Goal: Book appointment/travel/reservation

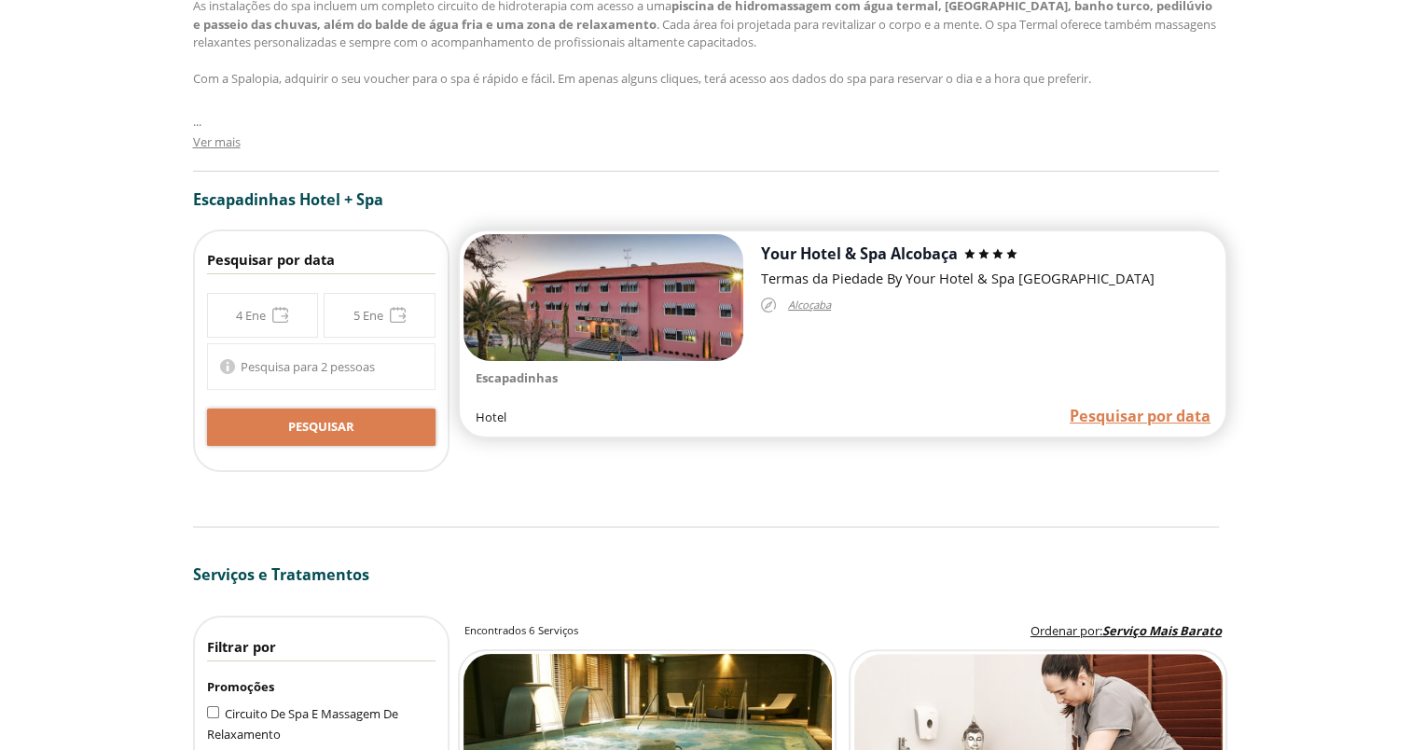
scroll to position [1119, 0]
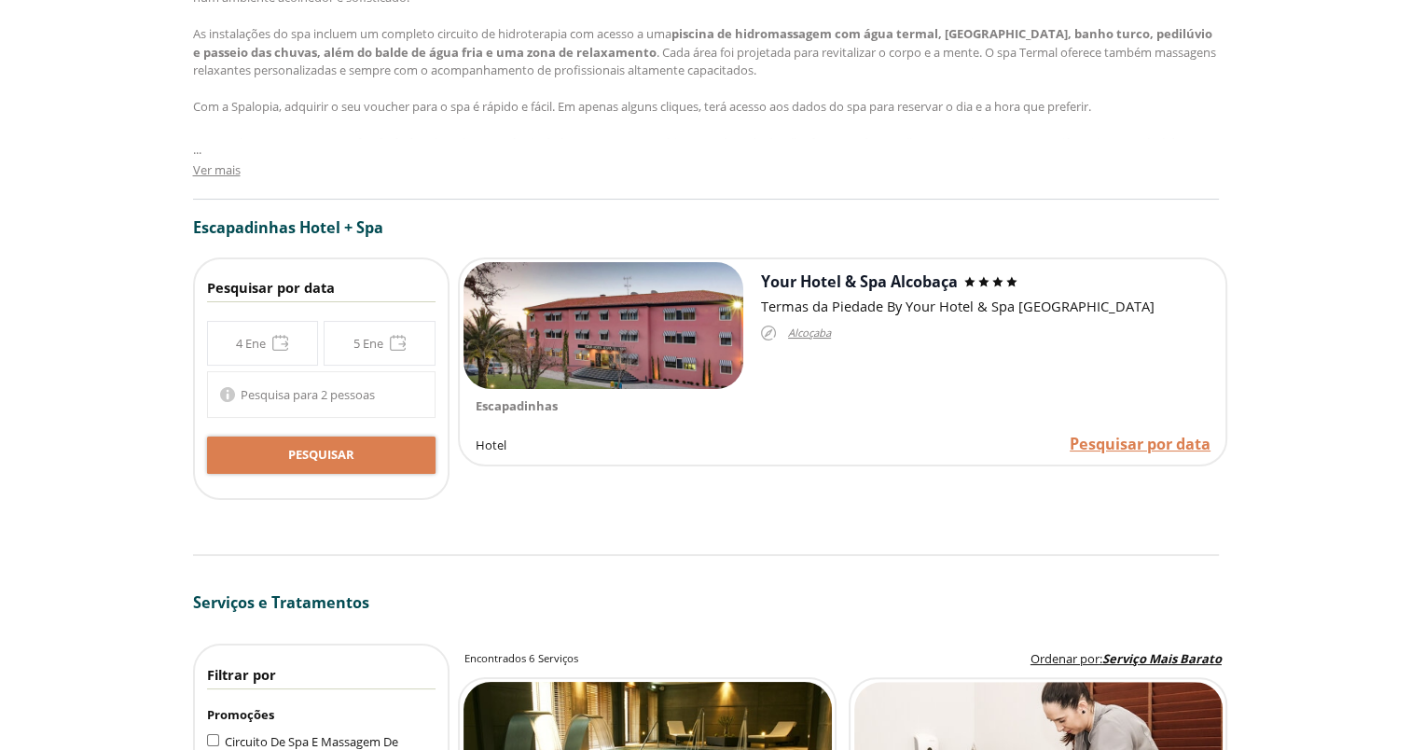
click at [277, 339] on div "**********" at bounding box center [321, 343] width 229 height 45
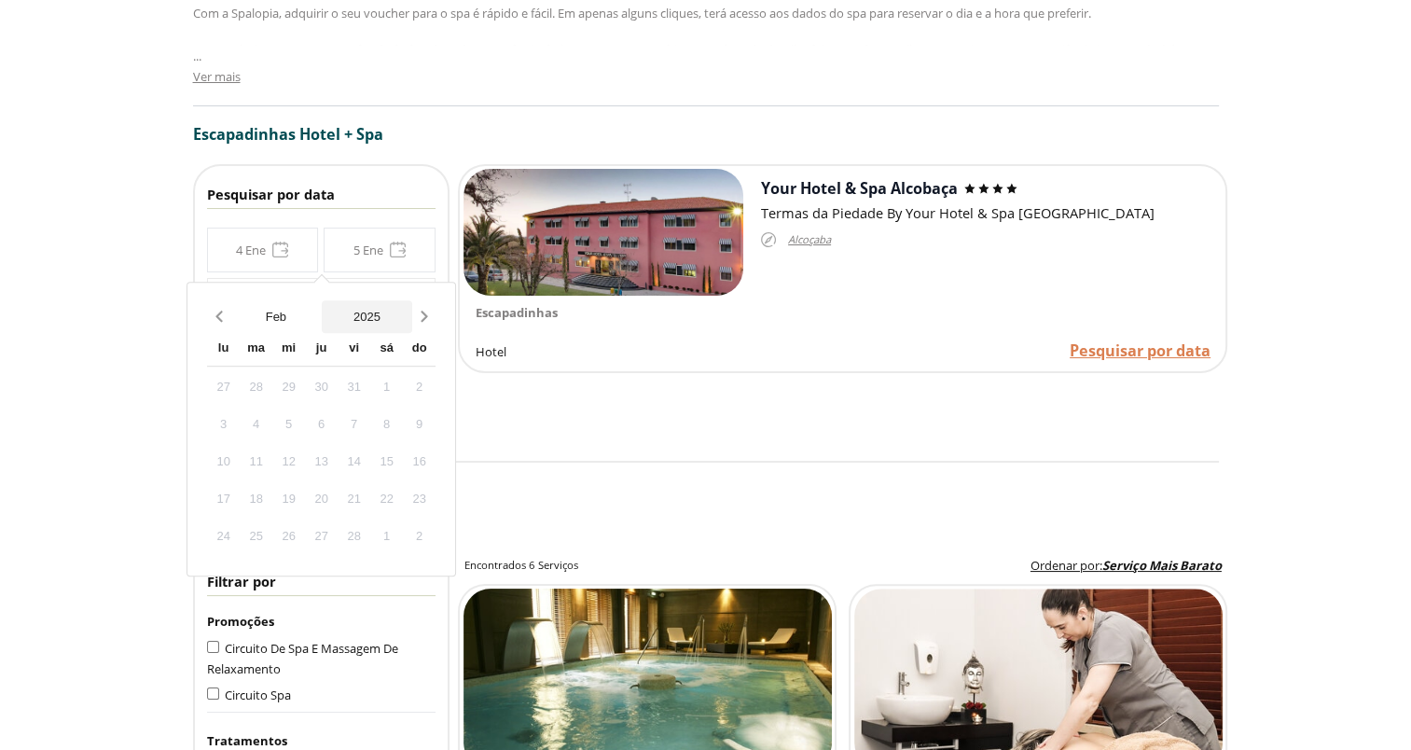
scroll to position [1306, 0]
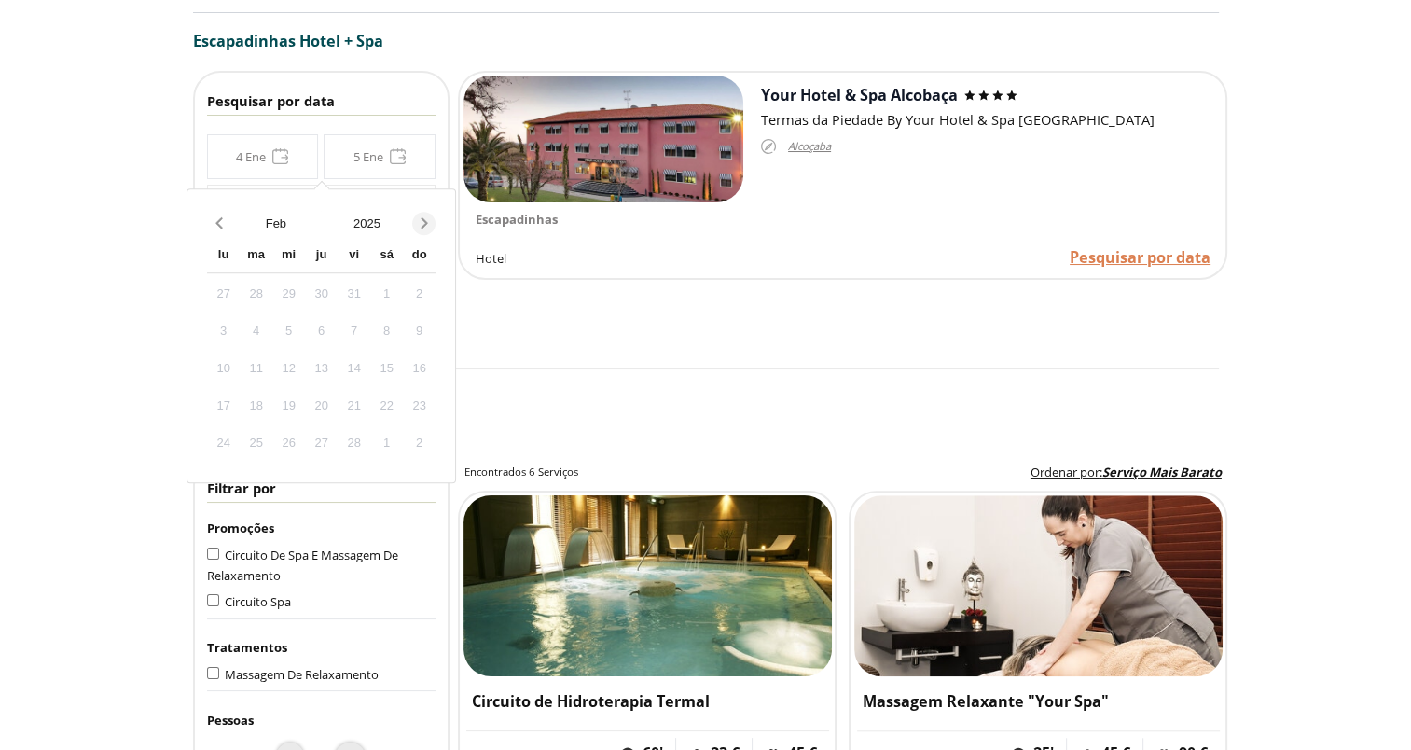
click at [425, 223] on icon "Next month" at bounding box center [424, 223] width 19 height 19
click at [425, 219] on icon "Next month" at bounding box center [424, 222] width 7 height 11
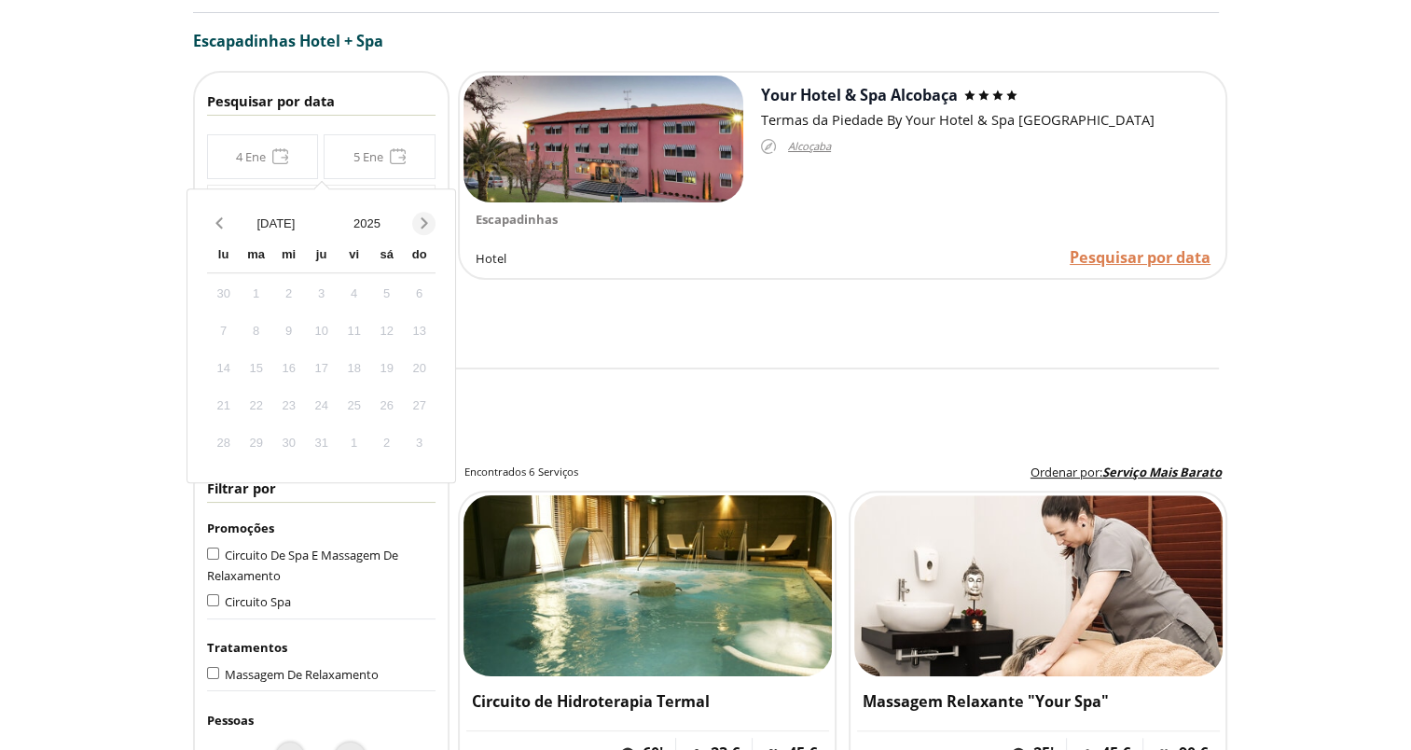
click at [425, 219] on icon "Next month" at bounding box center [424, 222] width 7 height 11
click at [424, 218] on icon "Next month" at bounding box center [424, 222] width 7 height 11
click at [217, 208] on button "Previous month" at bounding box center [218, 223] width 23 height 33
click at [429, 216] on icon "Next month" at bounding box center [424, 223] width 19 height 19
click at [381, 289] on div "6" at bounding box center [386, 294] width 33 height 33
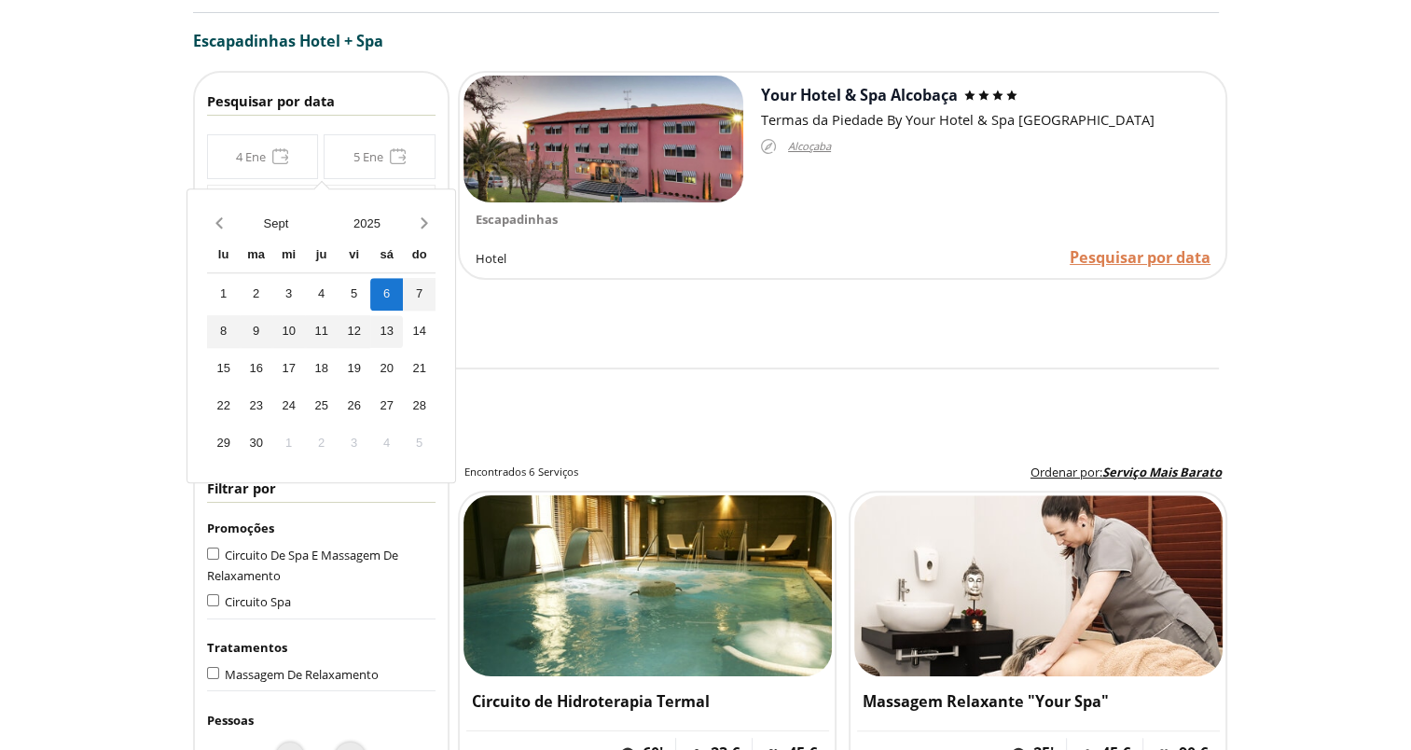
click at [384, 329] on div "13" at bounding box center [386, 331] width 33 height 33
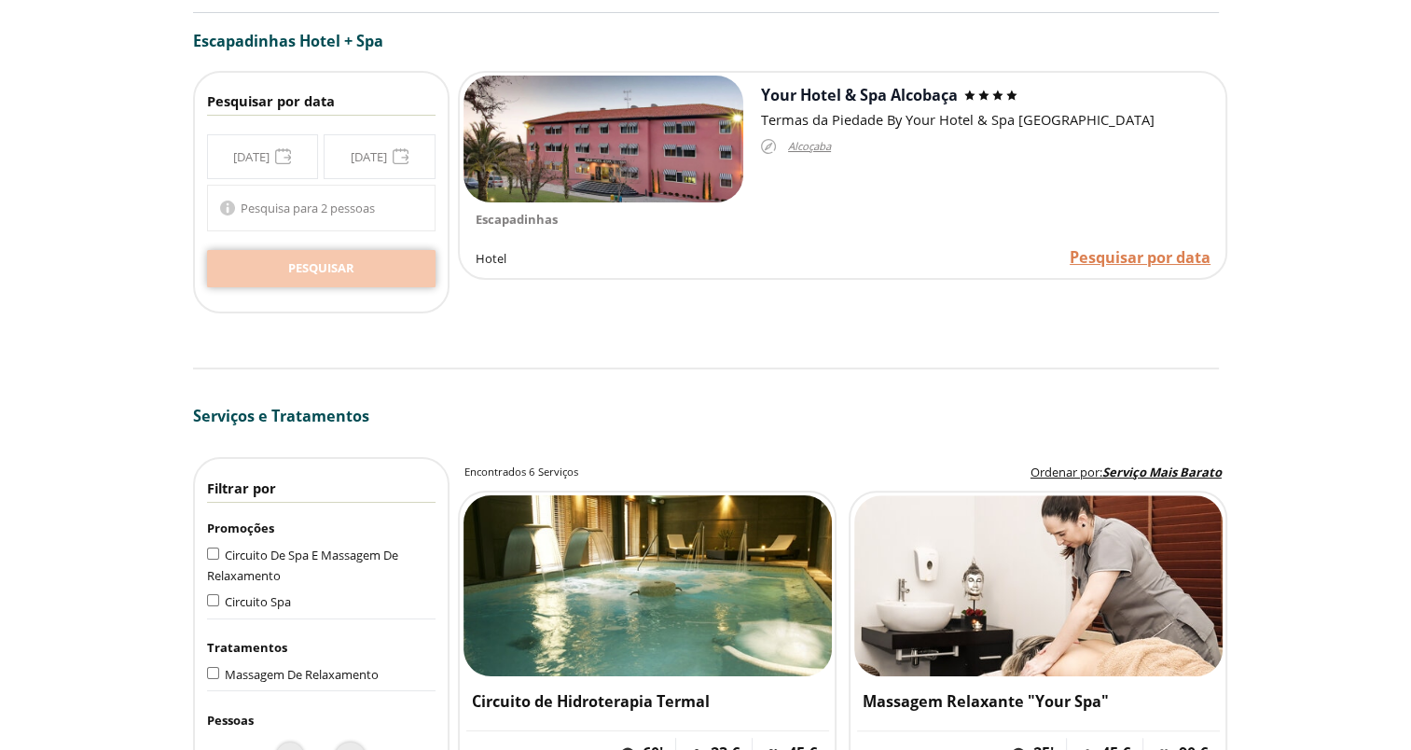
click at [317, 267] on span "Pesquisar" at bounding box center [321, 268] width 66 height 19
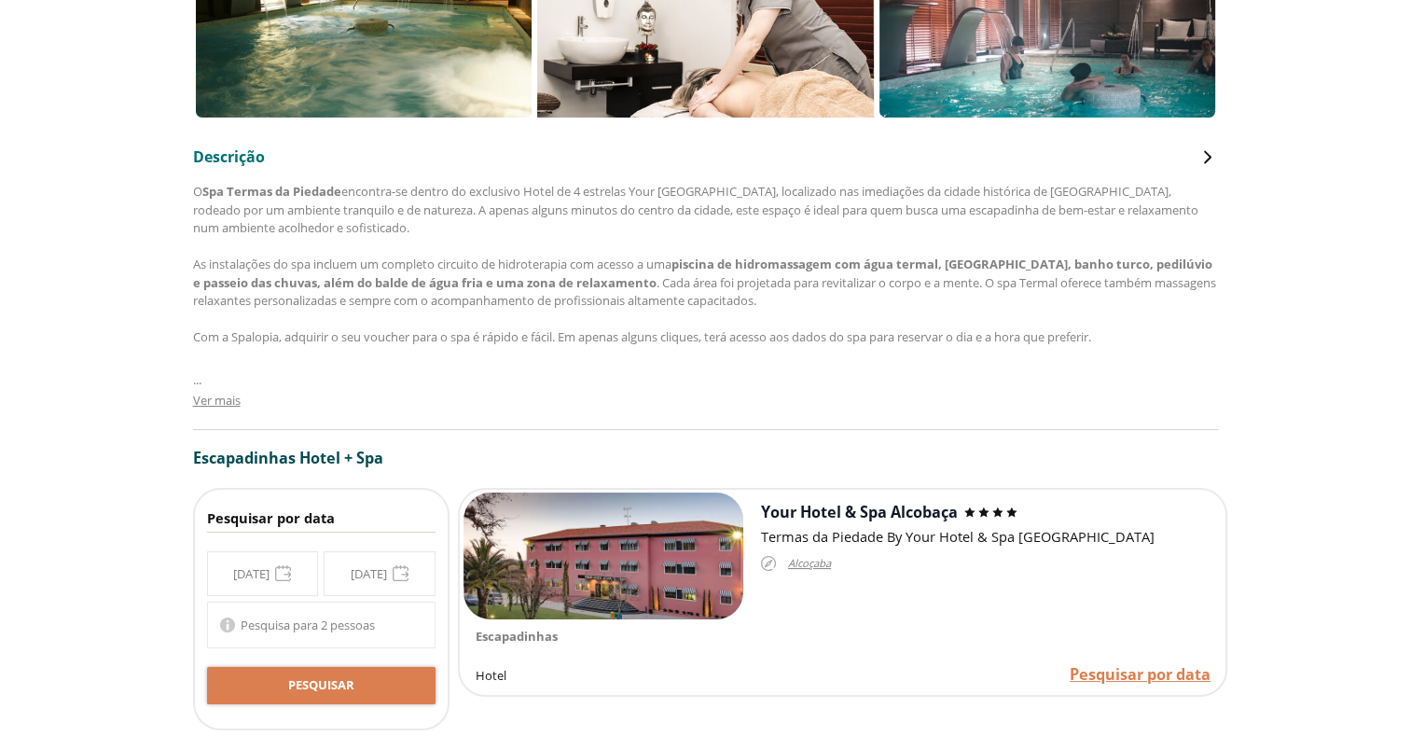
scroll to position [933, 0]
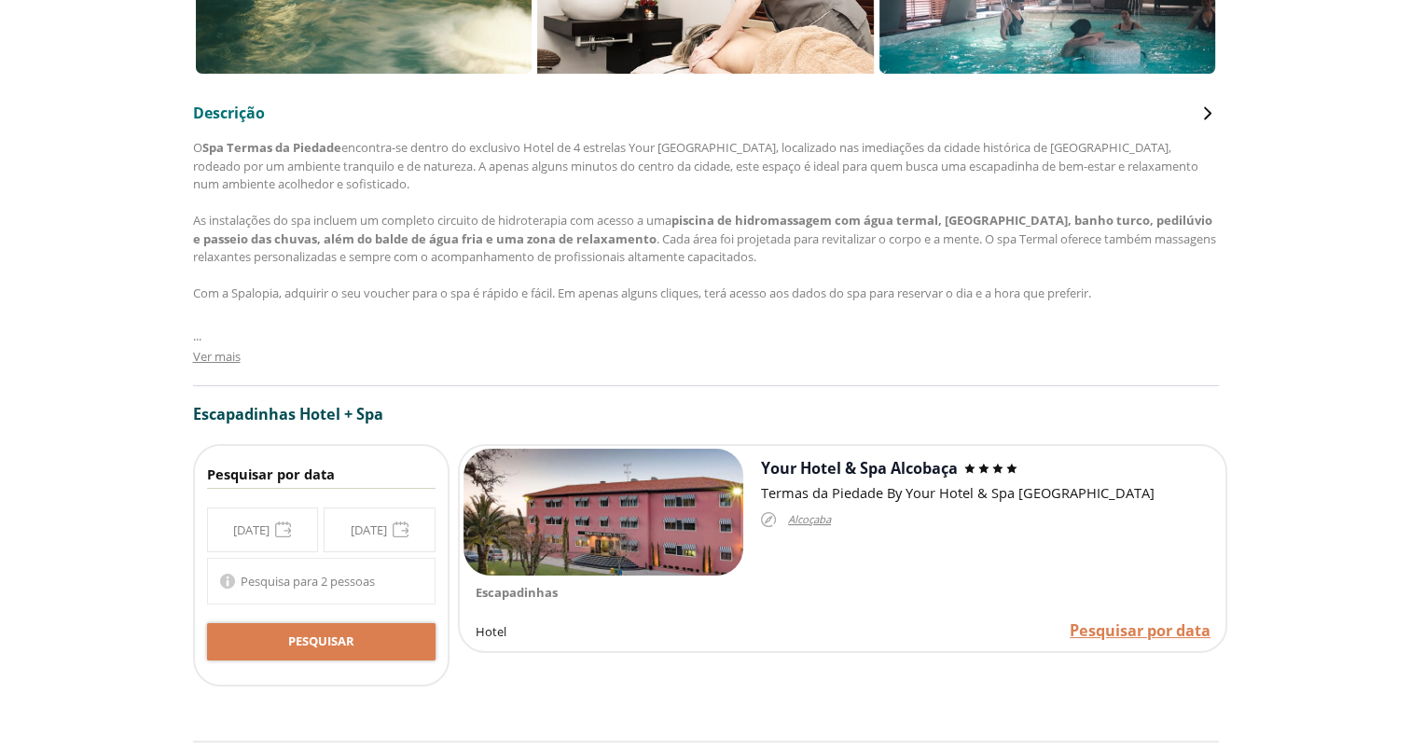
click at [200, 354] on span "Ver mais" at bounding box center [217, 356] width 48 height 17
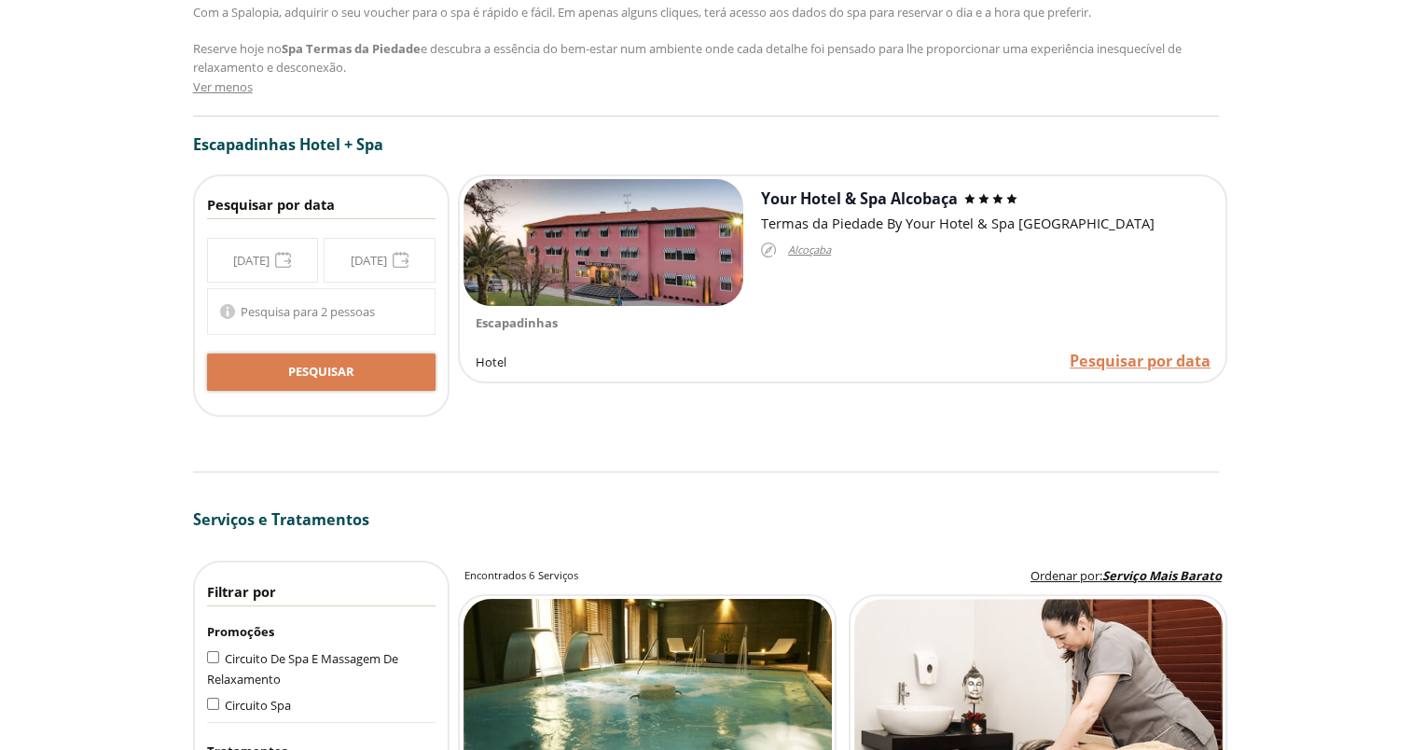
scroll to position [1213, 0]
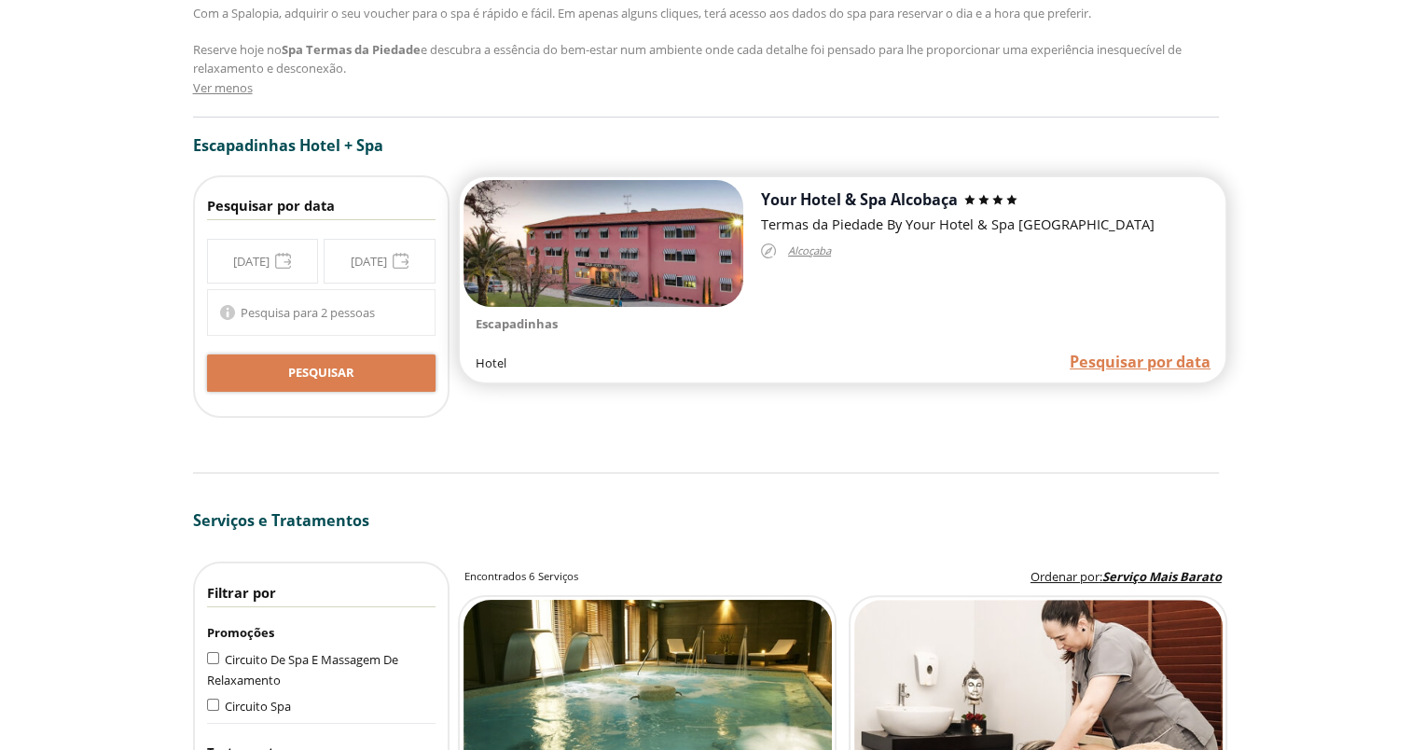
click at [1101, 365] on span "Pesquisar por data" at bounding box center [1140, 362] width 141 height 21
